Goal: Task Accomplishment & Management: Manage account settings

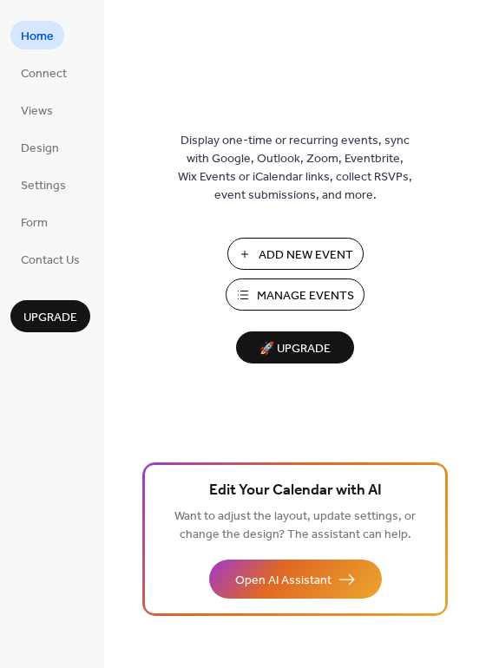
click at [274, 294] on span "Manage Events" at bounding box center [305, 296] width 97 height 18
click at [260, 289] on span "Manage Events" at bounding box center [305, 296] width 97 height 18
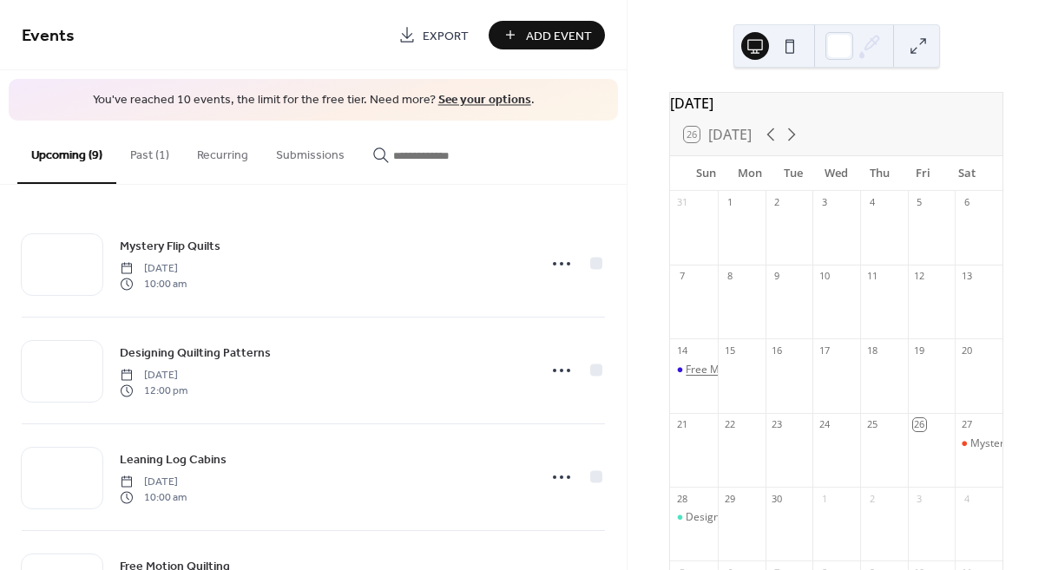
click at [703, 378] on div "Free Motion Quilting" at bounding box center [735, 370] width 98 height 15
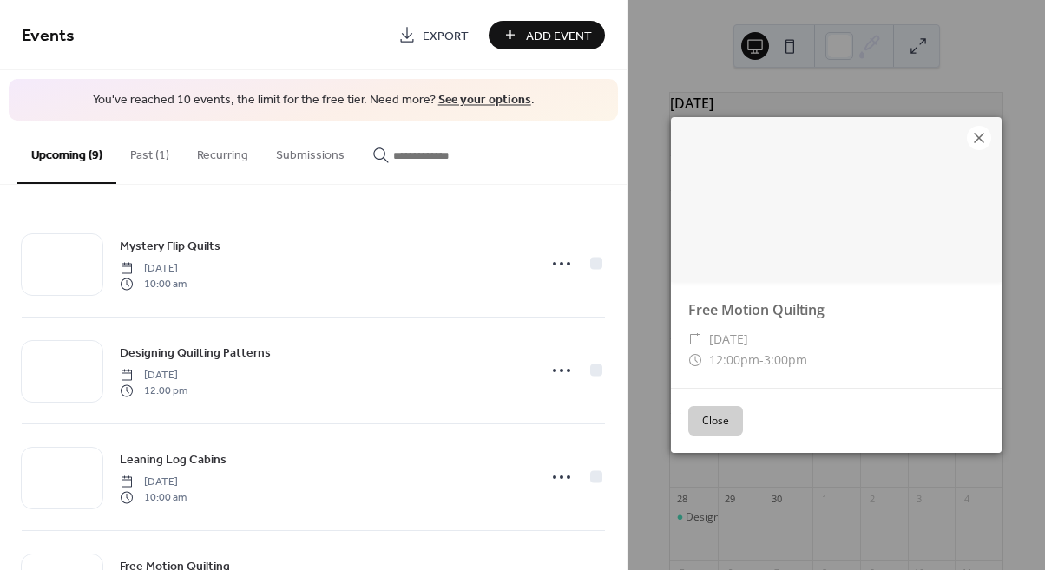
click at [981, 137] on icon at bounding box center [979, 138] width 21 height 21
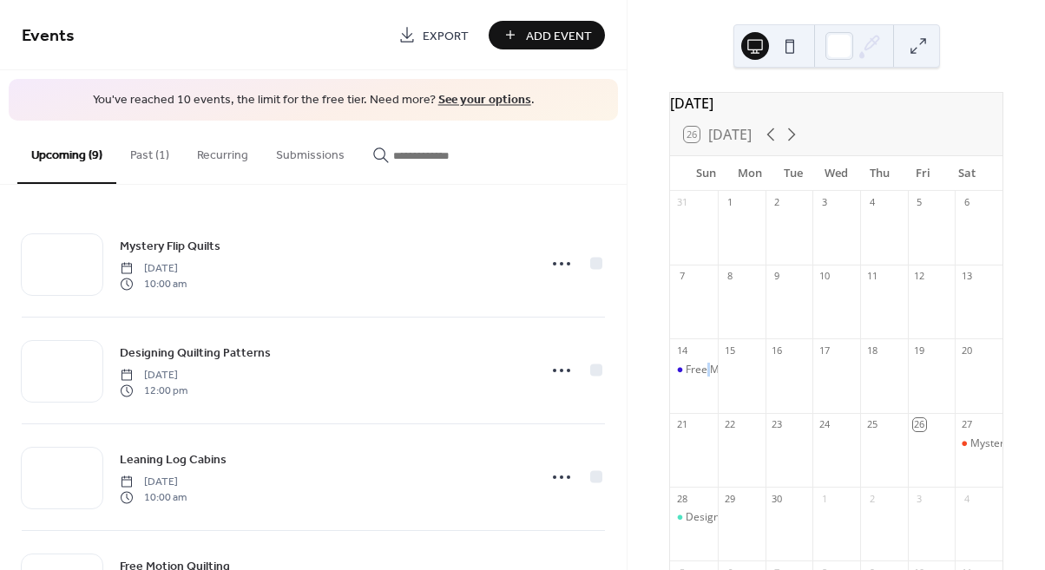
click at [158, 158] on button "Past (1)" at bounding box center [149, 152] width 67 height 62
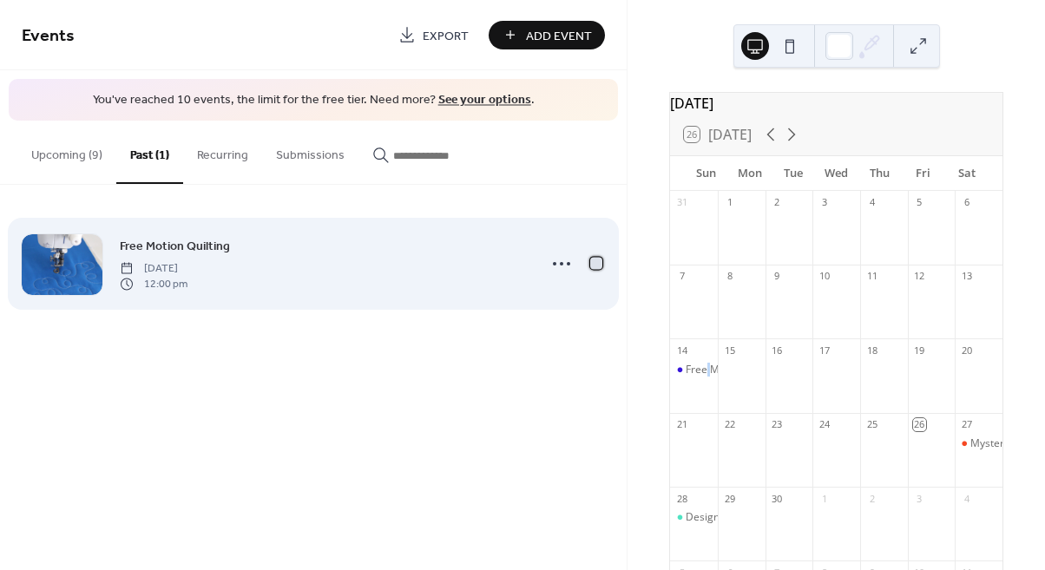
click at [599, 266] on div at bounding box center [596, 263] width 12 height 12
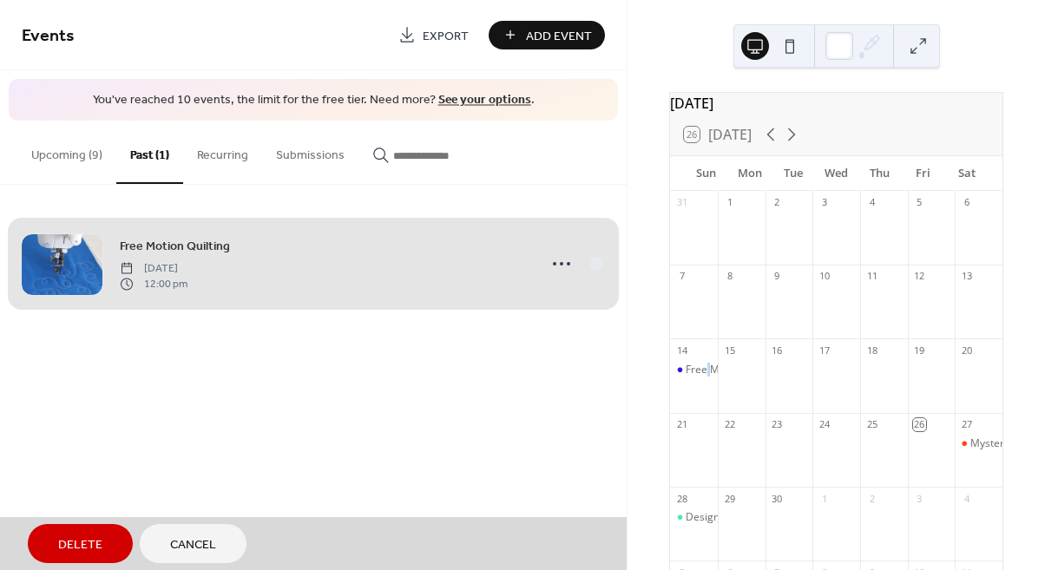
click at [91, 536] on span "Delete" at bounding box center [80, 545] width 44 height 18
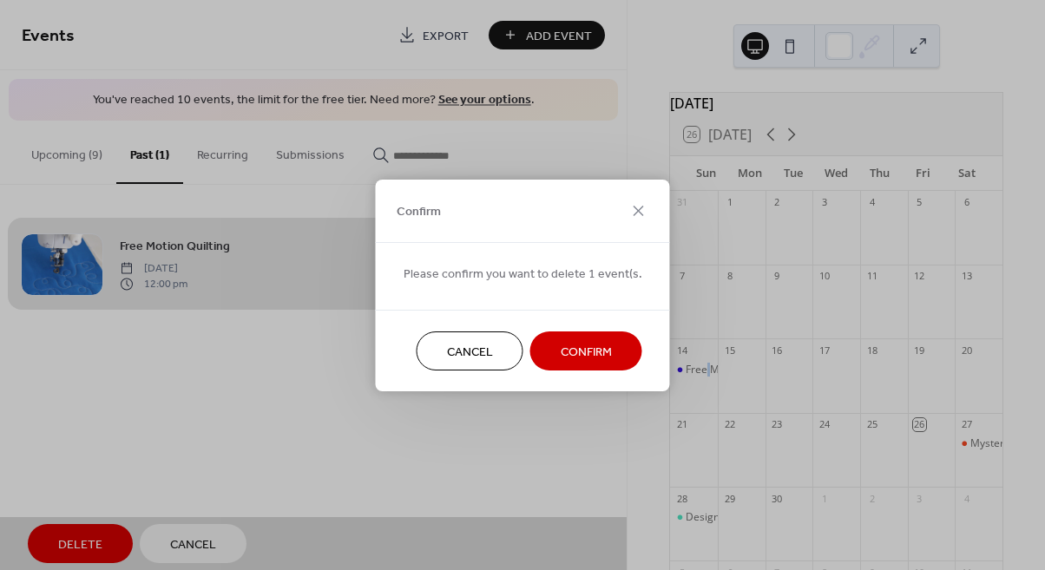
click at [550, 351] on button "Confirm" at bounding box center [586, 351] width 112 height 39
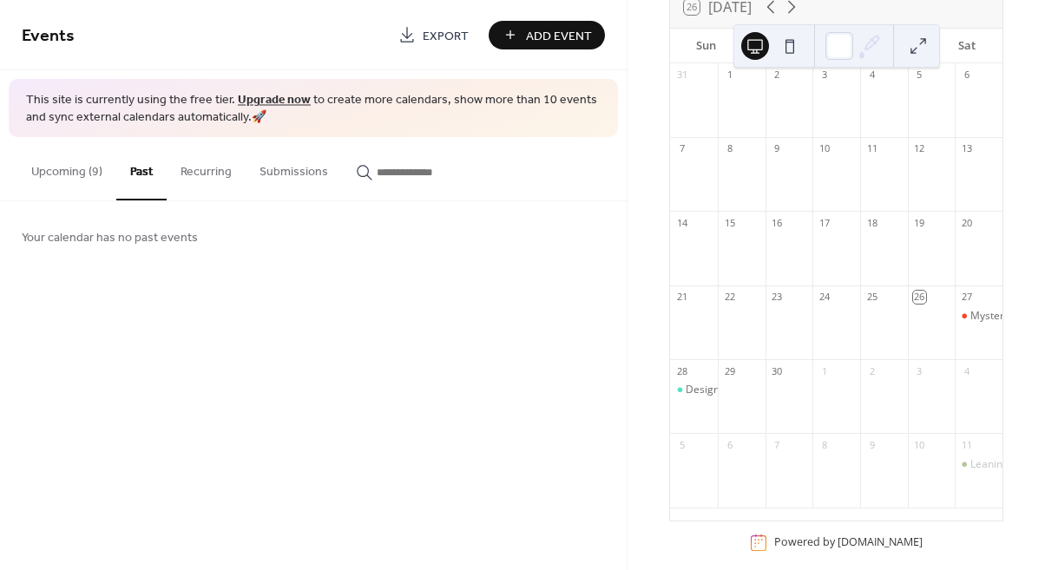
scroll to position [156, 0]
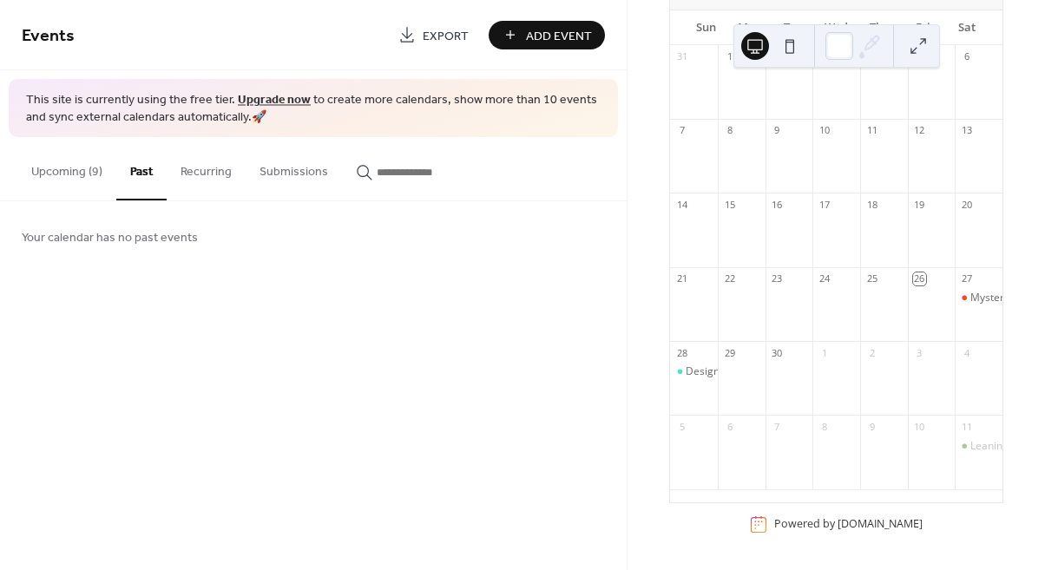
click at [508, 231] on div "Your calendar has no past events" at bounding box center [313, 236] width 627 height 70
click at [626, 27] on div "Events Export Add Event" at bounding box center [313, 35] width 627 height 70
click at [117, 55] on div "Events Export Add Event" at bounding box center [313, 35] width 627 height 70
click at [623, 272] on div "Events Export Add Event This site is currently using the free tier. Upgrade now…" at bounding box center [313, 285] width 627 height 570
click at [916, 45] on button at bounding box center [918, 46] width 28 height 28
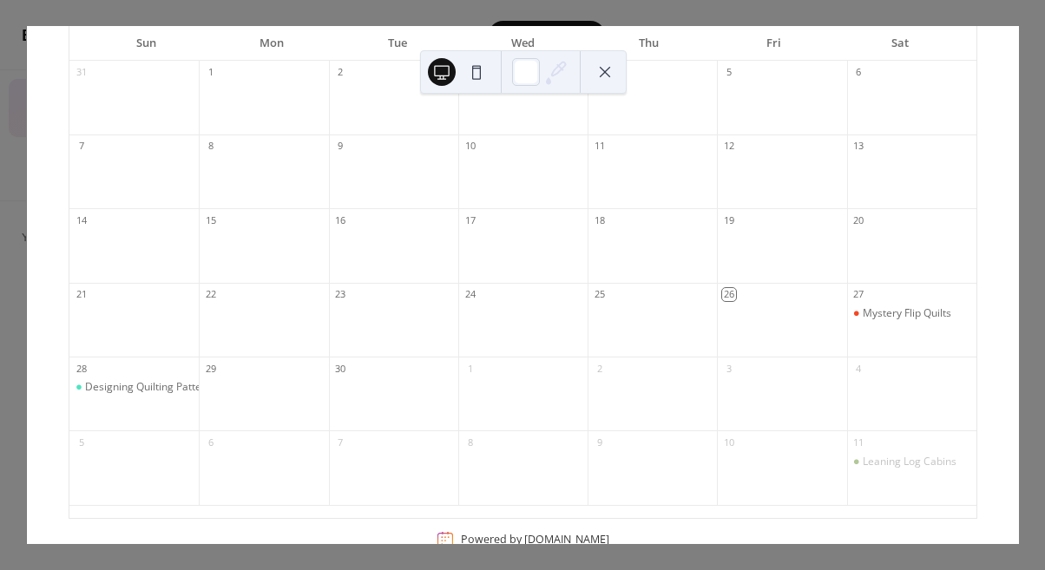
scroll to position [125, 0]
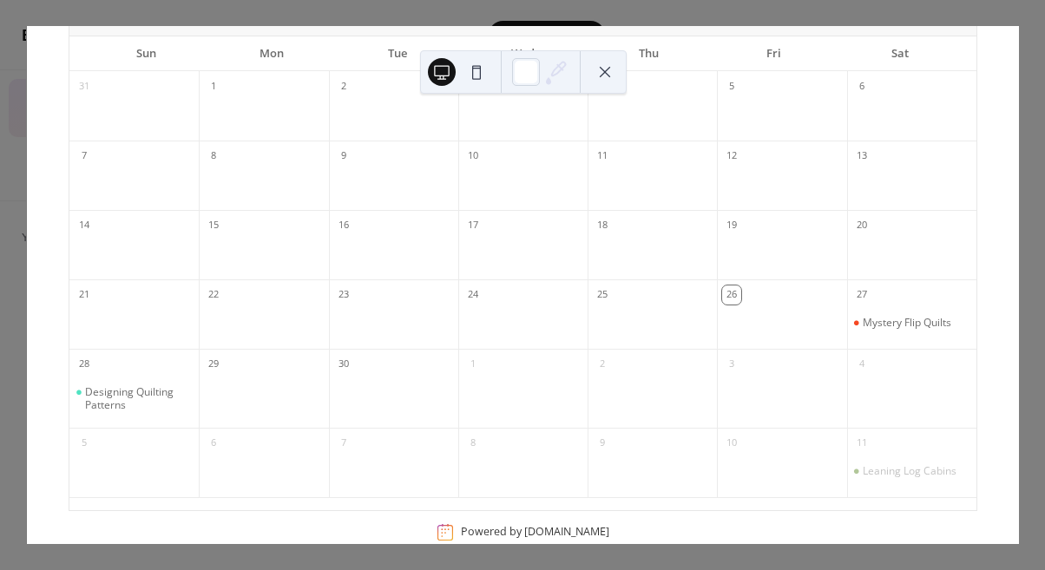
click at [606, 70] on button at bounding box center [605, 72] width 28 height 28
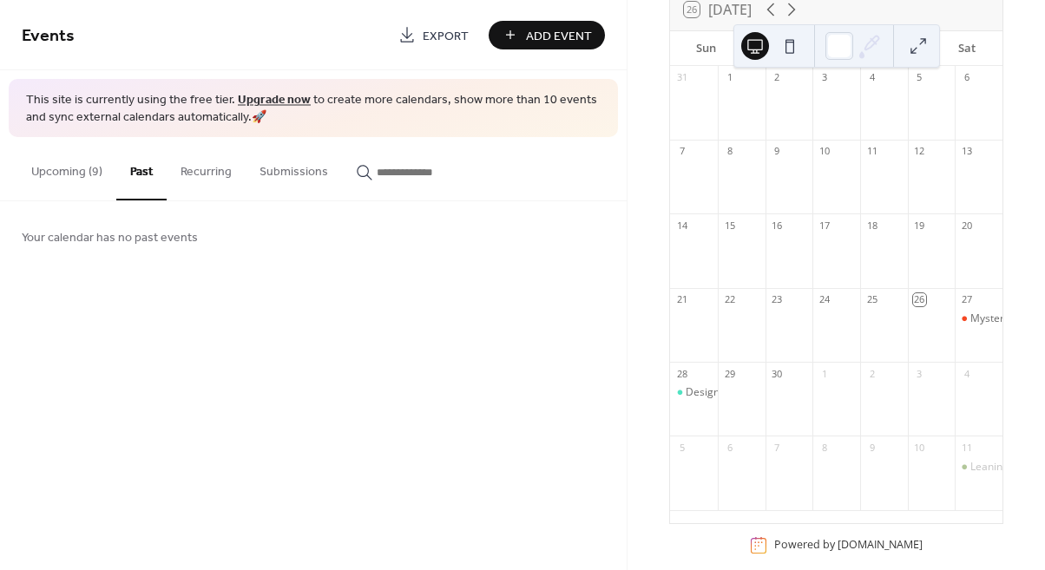
scroll to position [156, 0]
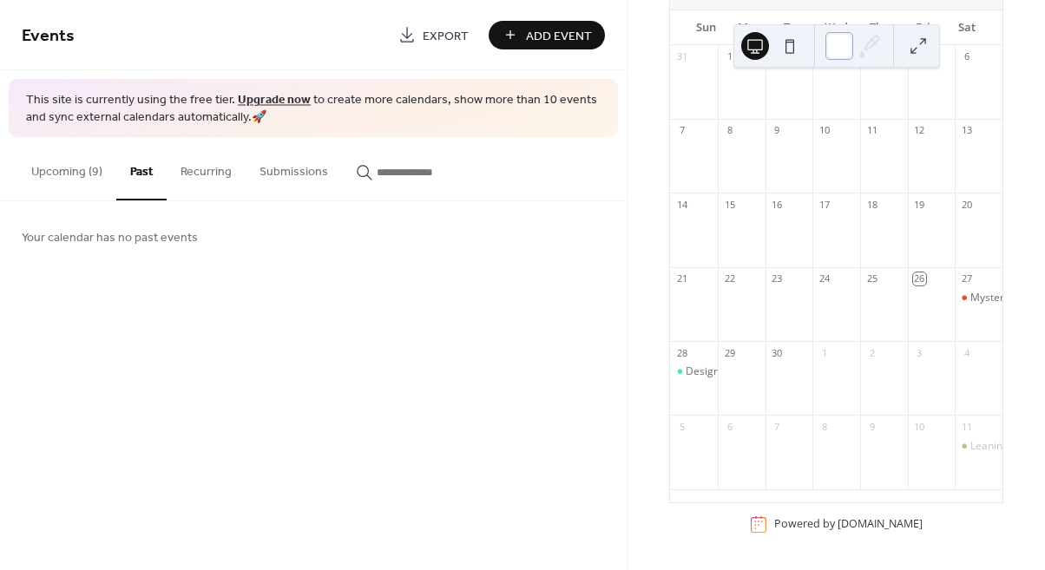
click at [836, 47] on div at bounding box center [839, 46] width 28 height 28
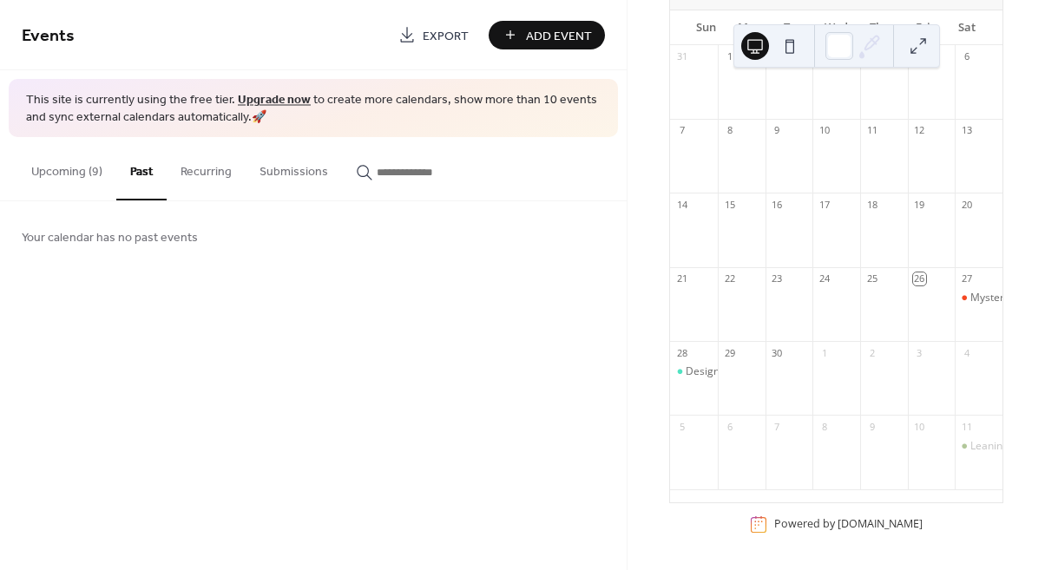
click at [789, 46] on button at bounding box center [790, 46] width 28 height 28
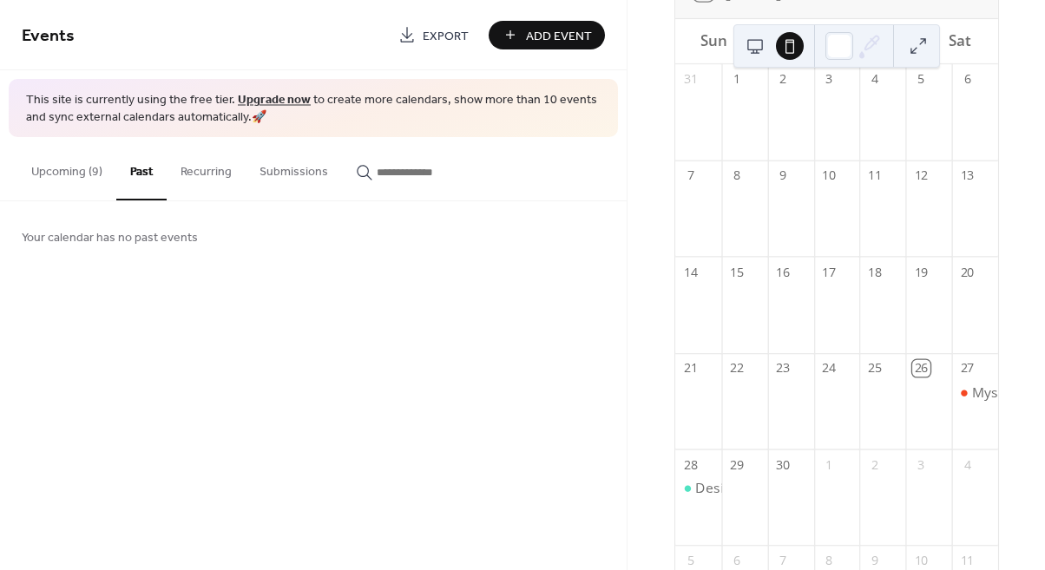
scroll to position [53, 0]
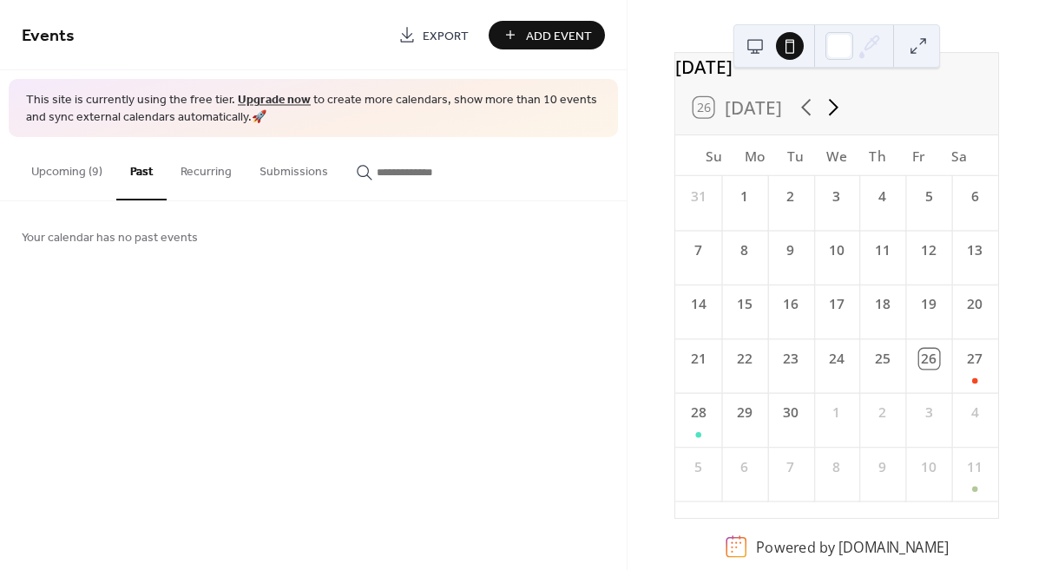
click at [834, 96] on icon at bounding box center [832, 107] width 27 height 27
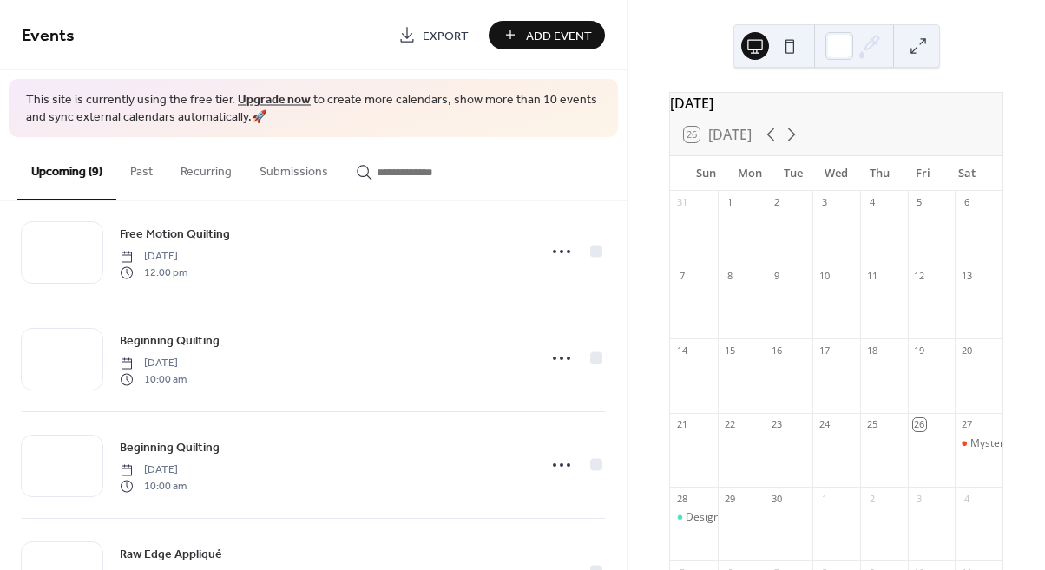
scroll to position [350, 0]
click at [798, 145] on icon at bounding box center [791, 134] width 21 height 21
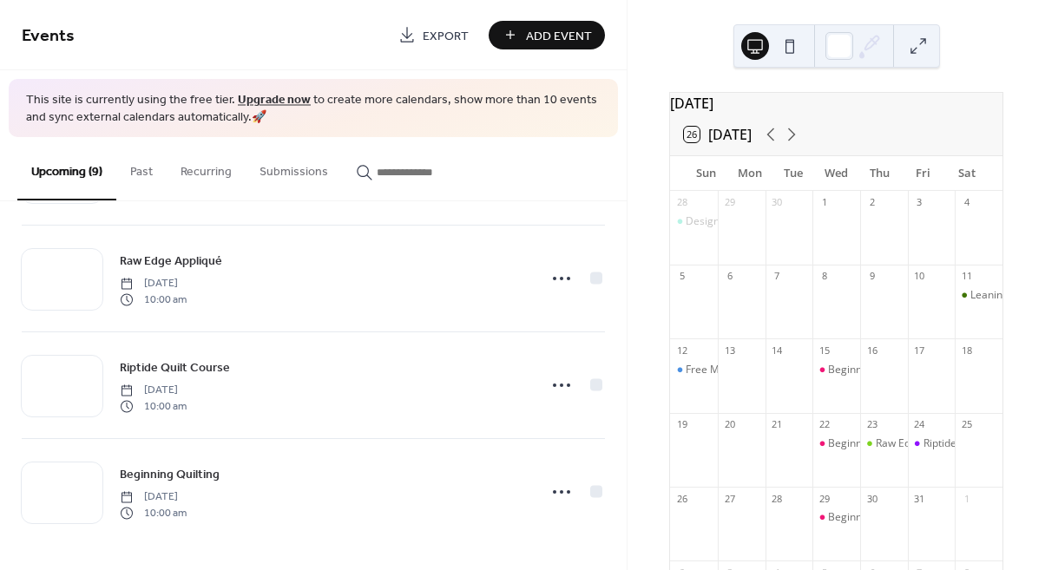
scroll to position [643, 0]
click at [795, 144] on icon at bounding box center [791, 134] width 21 height 21
